Goal: Task Accomplishment & Management: Manage account settings

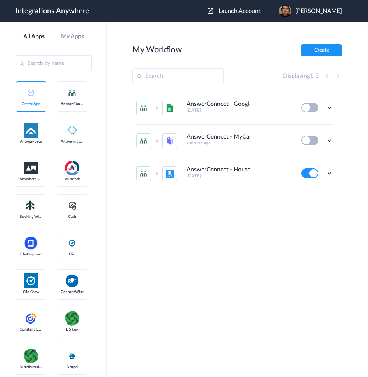
click at [254, 15] on div "Launch Account [PERSON_NAME] My Account Logout" at bounding box center [279, 11] width 142 height 13
click at [255, 13] on span "Launch Account" at bounding box center [240, 11] width 42 height 6
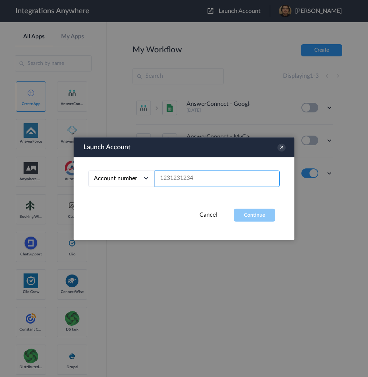
click at [204, 173] on input "text" at bounding box center [217, 178] width 125 height 17
paste input "The Stone Law Firm"
type input "The Stone Law Firm"
drag, startPoint x: 225, startPoint y: 182, endPoint x: 138, endPoint y: 177, distance: 87.0
click at [140, 179] on div "Account number Account number Email address The Stone Law Firm" at bounding box center [183, 178] width 191 height 17
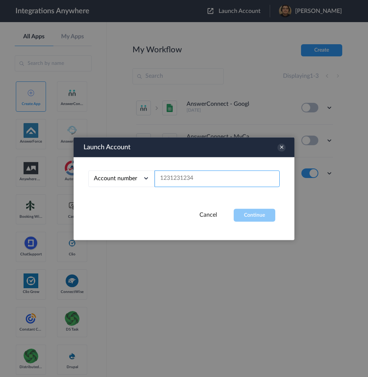
drag, startPoint x: 192, startPoint y: 178, endPoint x: 209, endPoint y: 192, distance: 22.0
click at [192, 178] on input "text" at bounding box center [217, 178] width 125 height 17
paste input "5706054092"
type input "5706054092"
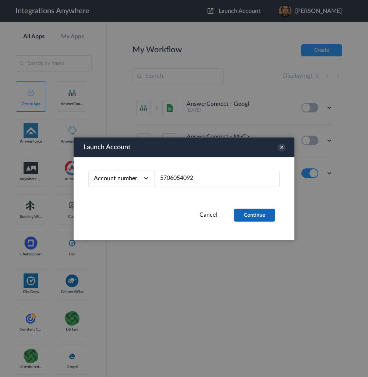
click at [263, 219] on button "Continue" at bounding box center [255, 214] width 42 height 13
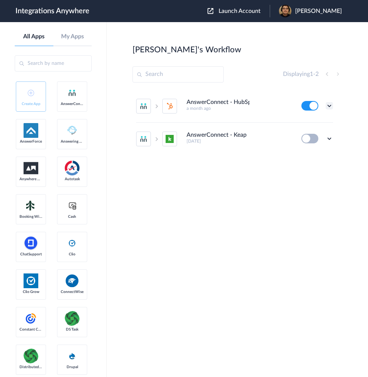
click at [328, 108] on icon at bounding box center [329, 105] width 7 height 7
click at [316, 134] on link "Task history" at bounding box center [308, 136] width 35 height 5
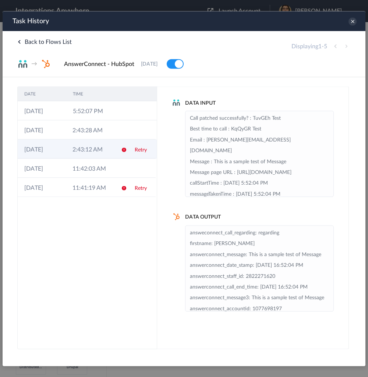
click at [73, 153] on td "2:43:12 AM" at bounding box center [90, 148] width 48 height 19
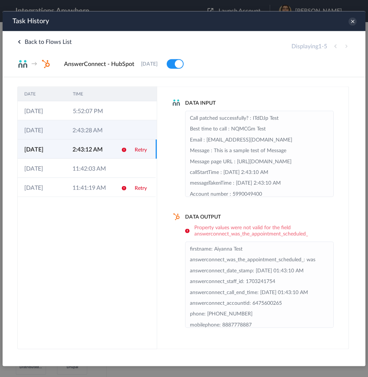
click at [81, 130] on td "2:43:28 AM" at bounding box center [90, 129] width 48 height 19
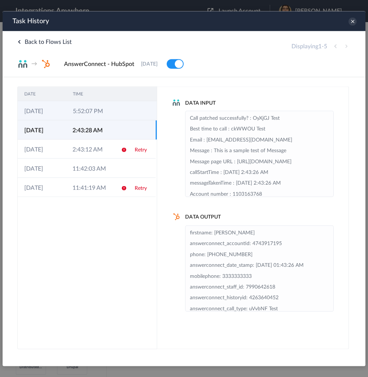
click at [80, 112] on td "5:52:07 PM" at bounding box center [90, 110] width 49 height 19
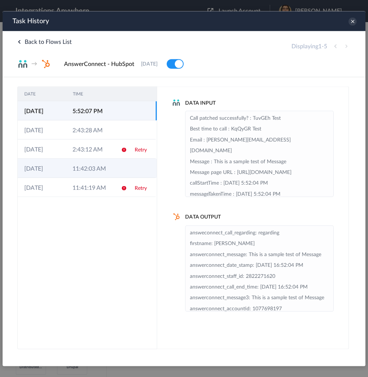
click at [64, 170] on td "18-08-2025" at bounding box center [42, 167] width 48 height 19
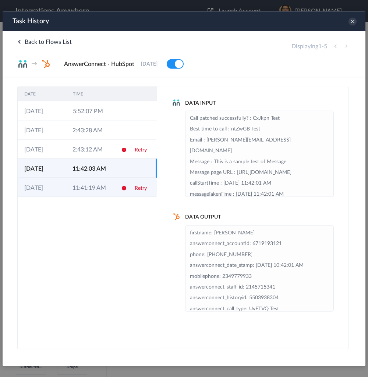
click at [70, 189] on td "11:41:19 AM" at bounding box center [90, 186] width 48 height 19
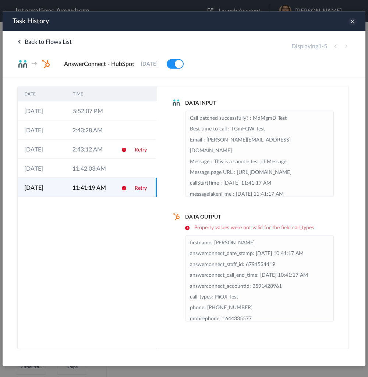
click at [354, 20] on icon at bounding box center [353, 21] width 8 height 8
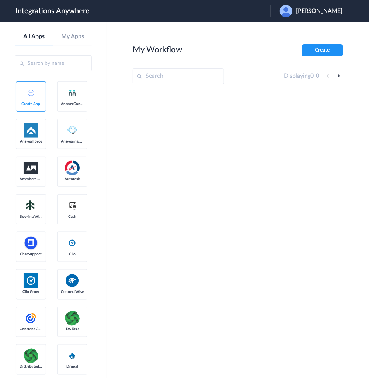
click at [198, 79] on input "text" at bounding box center [178, 76] width 91 height 16
click at [321, 15] on div "Edward Stone" at bounding box center [314, 11] width 70 height 13
click at [318, 28] on li "Logout" at bounding box center [310, 30] width 80 height 14
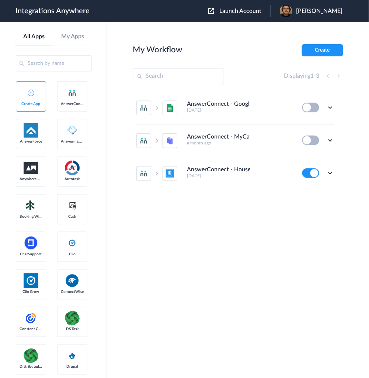
click at [260, 8] on span "Launch Account" at bounding box center [240, 11] width 42 height 6
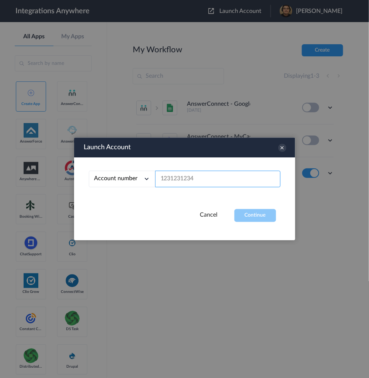
click at [186, 182] on input "text" at bounding box center [217, 179] width 125 height 17
paste input "[PHONE_NUMBER]"
type input "[PHONE_NUMBER]"
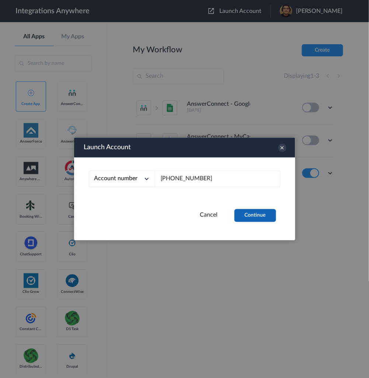
click at [254, 218] on button "Continue" at bounding box center [255, 215] width 42 height 13
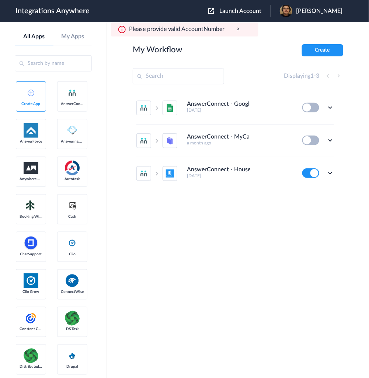
click at [256, 11] on span "Launch Account" at bounding box center [240, 11] width 42 height 6
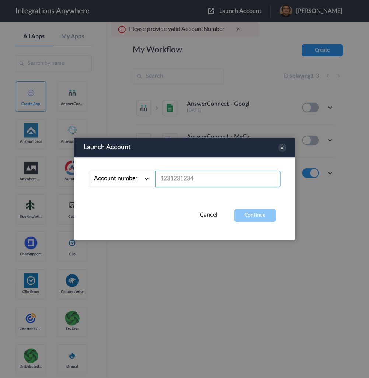
click at [191, 177] on input "text" at bounding box center [217, 179] width 125 height 17
paste input "[PHONE_NUMBER]"
click at [184, 179] on input "[PHONE_NUMBER]" at bounding box center [217, 179] width 125 height 17
click at [175, 180] on input "[PHONE_NUMBER]" at bounding box center [217, 179] width 125 height 17
click at [172, 179] on input "[PHONE_NUMBER]" at bounding box center [217, 179] width 125 height 17
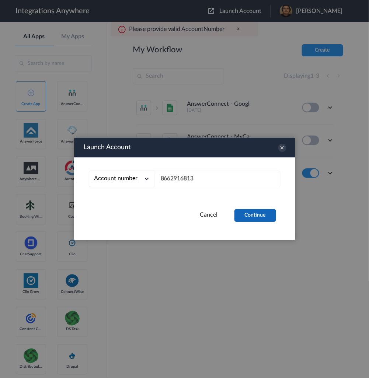
click at [254, 212] on button "Continue" at bounding box center [255, 215] width 42 height 13
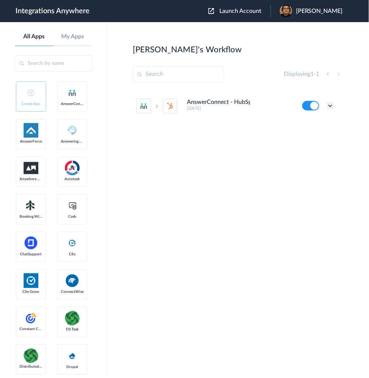
click at [327, 104] on icon at bounding box center [329, 105] width 7 height 7
click at [306, 134] on link "Task history" at bounding box center [308, 136] width 35 height 5
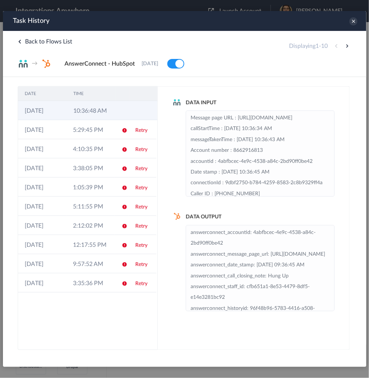
click at [87, 106] on td "10:36:48 AM" at bounding box center [90, 110] width 49 height 19
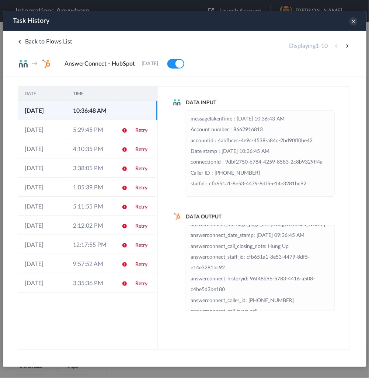
scroll to position [29, 0]
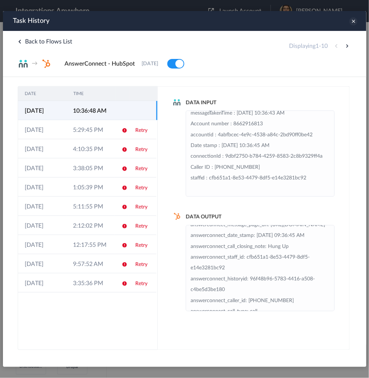
click at [353, 23] on icon at bounding box center [353, 21] width 8 height 8
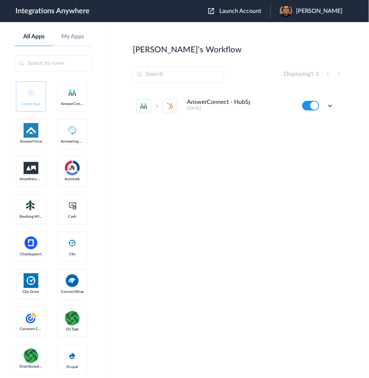
click at [245, 14] on button "Launch Account" at bounding box center [239, 11] width 62 height 7
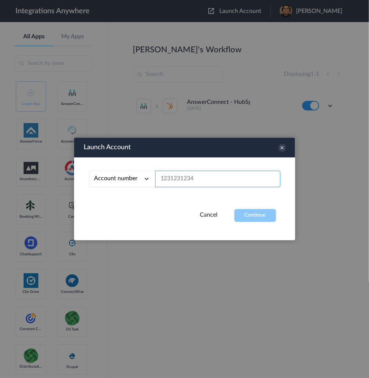
click at [209, 176] on input "text" at bounding box center [217, 179] width 125 height 17
paste input "[PHONE_NUMBER]"
type input "[PHONE_NUMBER]"
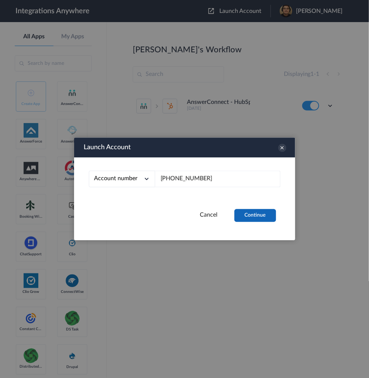
click at [243, 216] on button "Continue" at bounding box center [255, 215] width 42 height 13
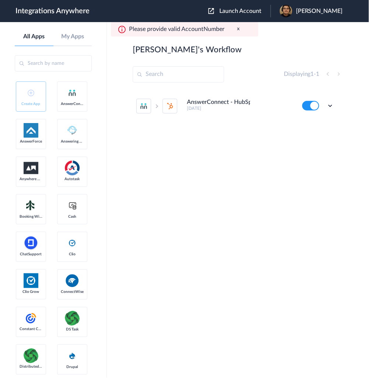
click at [260, 11] on span "Launch Account" at bounding box center [240, 11] width 42 height 6
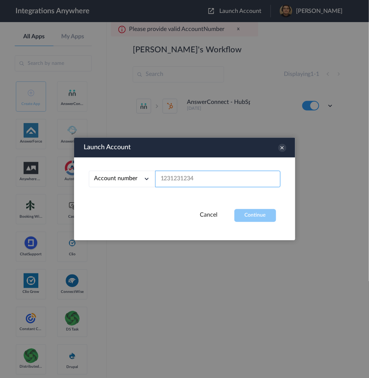
click at [232, 180] on input "text" at bounding box center [217, 179] width 125 height 17
paste input "[PHONE_NUMBER]"
click at [186, 176] on input "[PHONE_NUMBER]" at bounding box center [217, 179] width 125 height 17
click at [183, 177] on input "[PHONE_NUMBER]" at bounding box center [217, 179] width 125 height 17
click at [173, 178] on input "[PHONE_NUMBER]" at bounding box center [217, 179] width 125 height 17
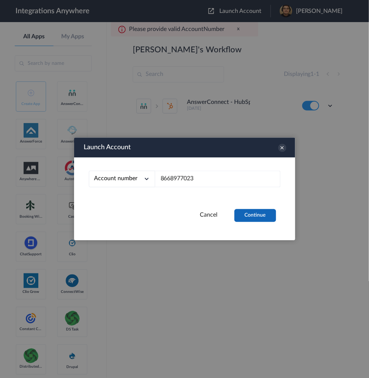
click at [257, 219] on button "Continue" at bounding box center [255, 215] width 42 height 13
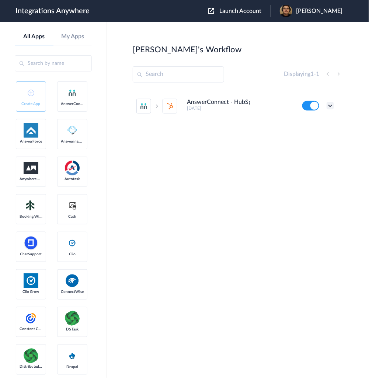
click at [327, 106] on icon at bounding box center [329, 105] width 7 height 7
click at [313, 138] on link "Task history" at bounding box center [308, 136] width 35 height 5
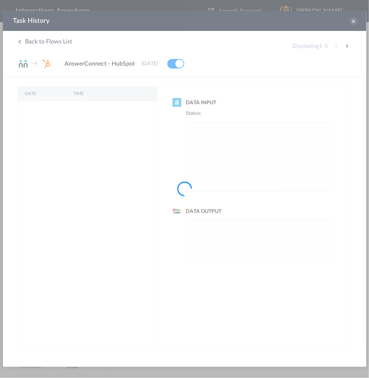
scroll to position [0, 0]
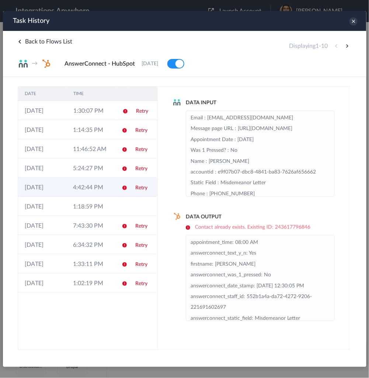
click at [78, 186] on td "4:42:44 PM" at bounding box center [90, 186] width 48 height 19
click at [78, 191] on td "4:42:44 PM" at bounding box center [90, 186] width 48 height 19
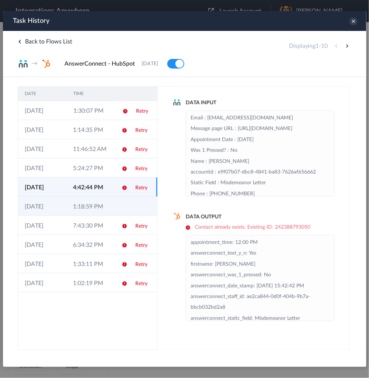
click at [78, 199] on td "1:18:59 PM" at bounding box center [90, 205] width 48 height 19
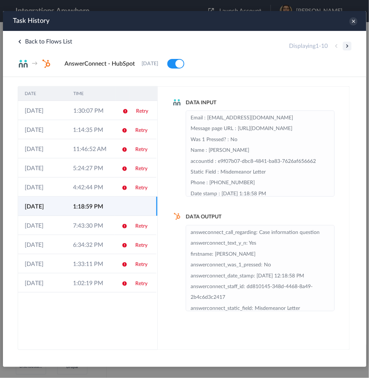
click at [348, 43] on button at bounding box center [346, 45] width 9 height 9
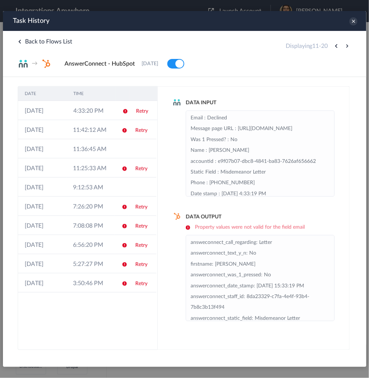
click at [346, 45] on button at bounding box center [346, 45] width 9 height 9
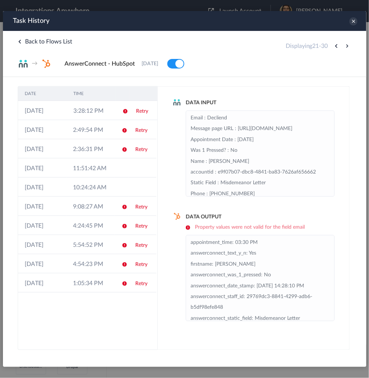
click at [346, 45] on button at bounding box center [346, 45] width 9 height 9
click at [0, 0] on div at bounding box center [0, 0] width 0 height 0
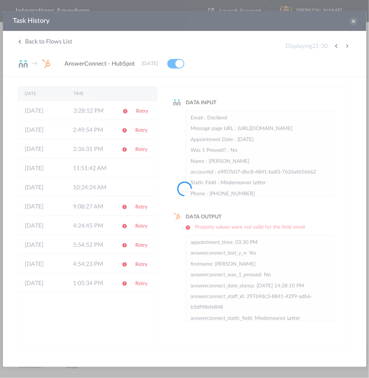
click at [346, 45] on div at bounding box center [184, 189] width 369 height 378
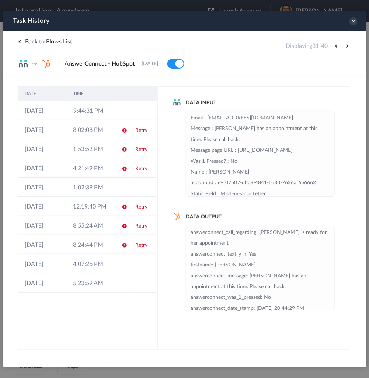
click at [346, 45] on button at bounding box center [346, 45] width 9 height 9
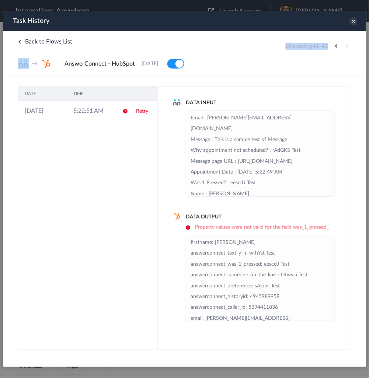
click at [346, 45] on div "Displaying 41 - 41" at bounding box center [318, 45] width 66 height 9
click at [344, 46] on div "Displaying 41 - 41" at bounding box center [318, 45] width 66 height 9
click at [350, 21] on icon at bounding box center [353, 21] width 8 height 8
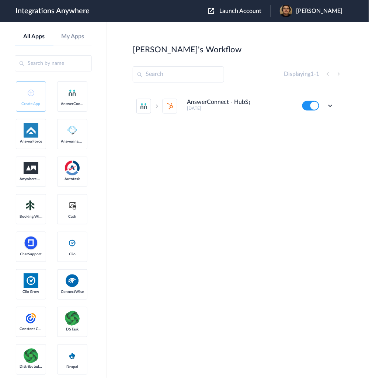
click at [257, 13] on span "Launch Account" at bounding box center [240, 11] width 42 height 6
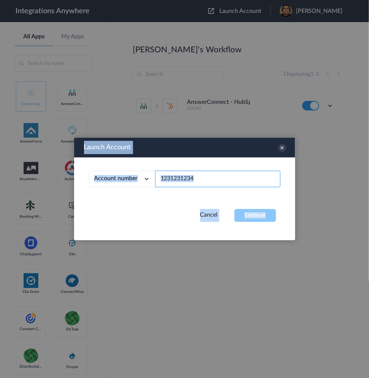
click at [194, 185] on input "text" at bounding box center [217, 179] width 125 height 17
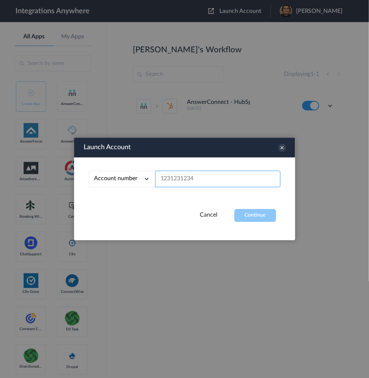
drag, startPoint x: 200, startPoint y: 181, endPoint x: 134, endPoint y: 181, distance: 65.9
click at [134, 181] on div "Account number Account number Email address" at bounding box center [184, 179] width 191 height 17
click at [188, 175] on input "text" at bounding box center [217, 179] width 125 height 17
paste input "8662916813"
type input "8662916813"
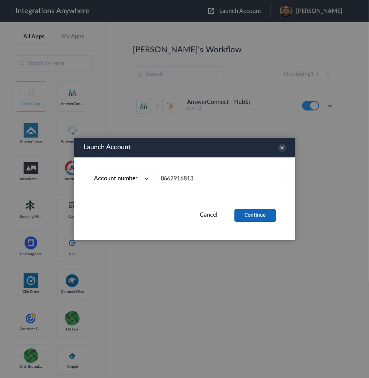
click at [253, 217] on button "Continue" at bounding box center [255, 215] width 42 height 13
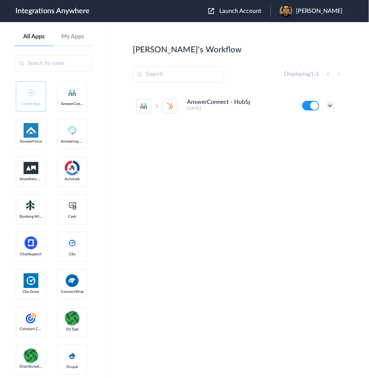
click at [330, 106] on icon at bounding box center [329, 105] width 7 height 7
click at [317, 137] on link "Task history" at bounding box center [308, 136] width 35 height 5
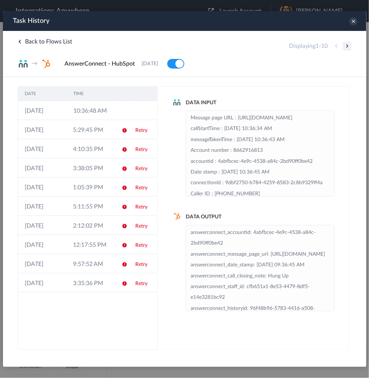
click at [345, 44] on button at bounding box center [346, 45] width 9 height 9
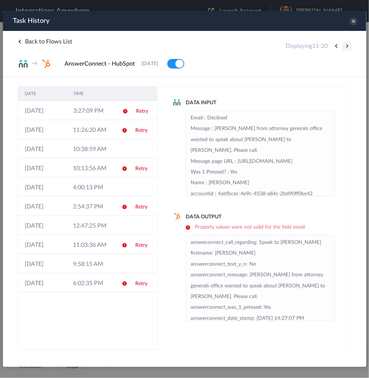
click at [345, 44] on button at bounding box center [346, 45] width 9 height 9
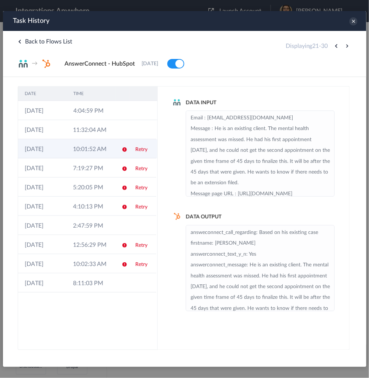
click at [64, 149] on td "[DATE]" at bounding box center [42, 148] width 48 height 19
